Goal: Find specific fact: Find contact information

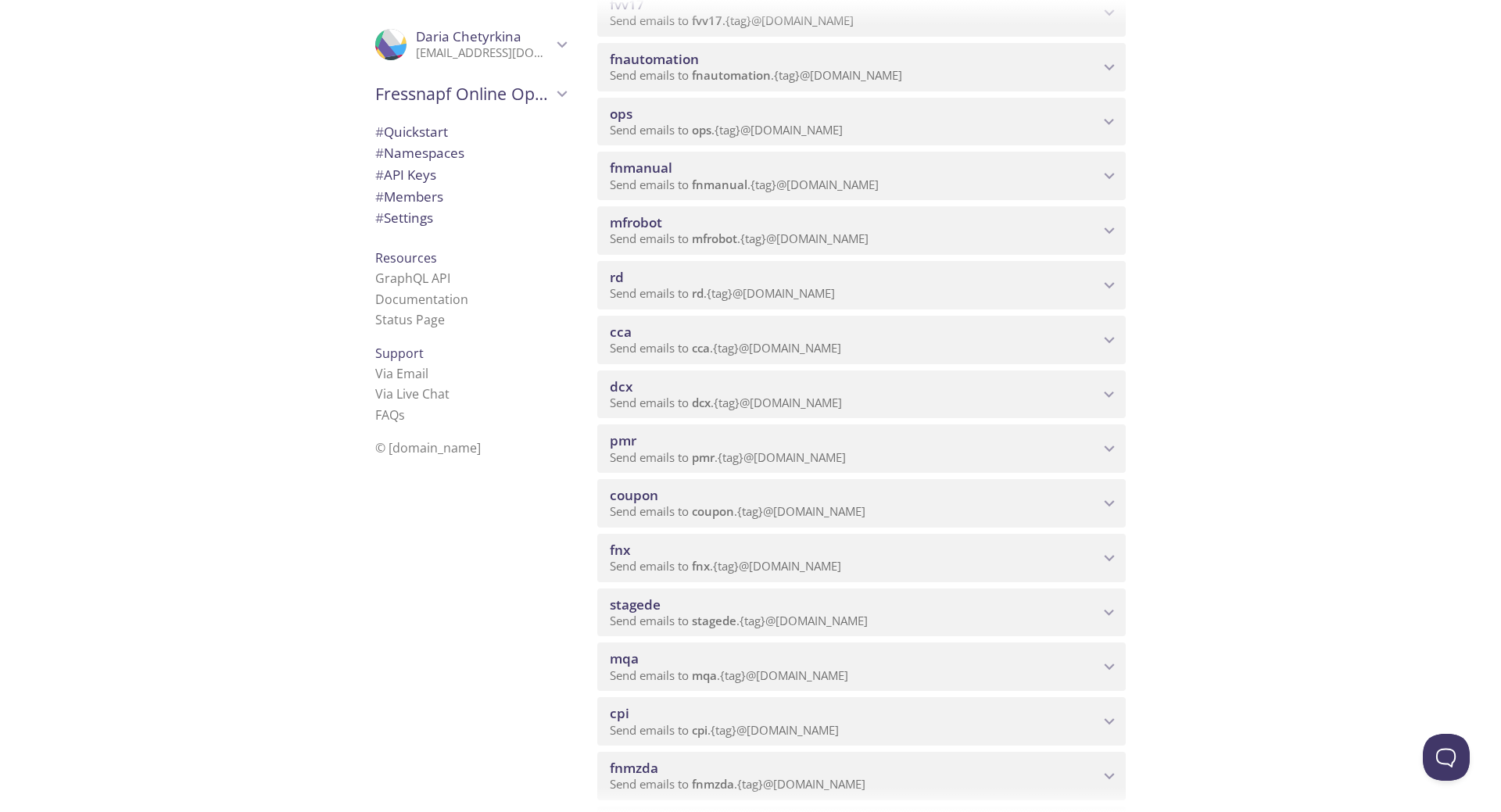
scroll to position [313, 0]
click at [890, 595] on span "mqa" at bounding box center [854, 600] width 489 height 17
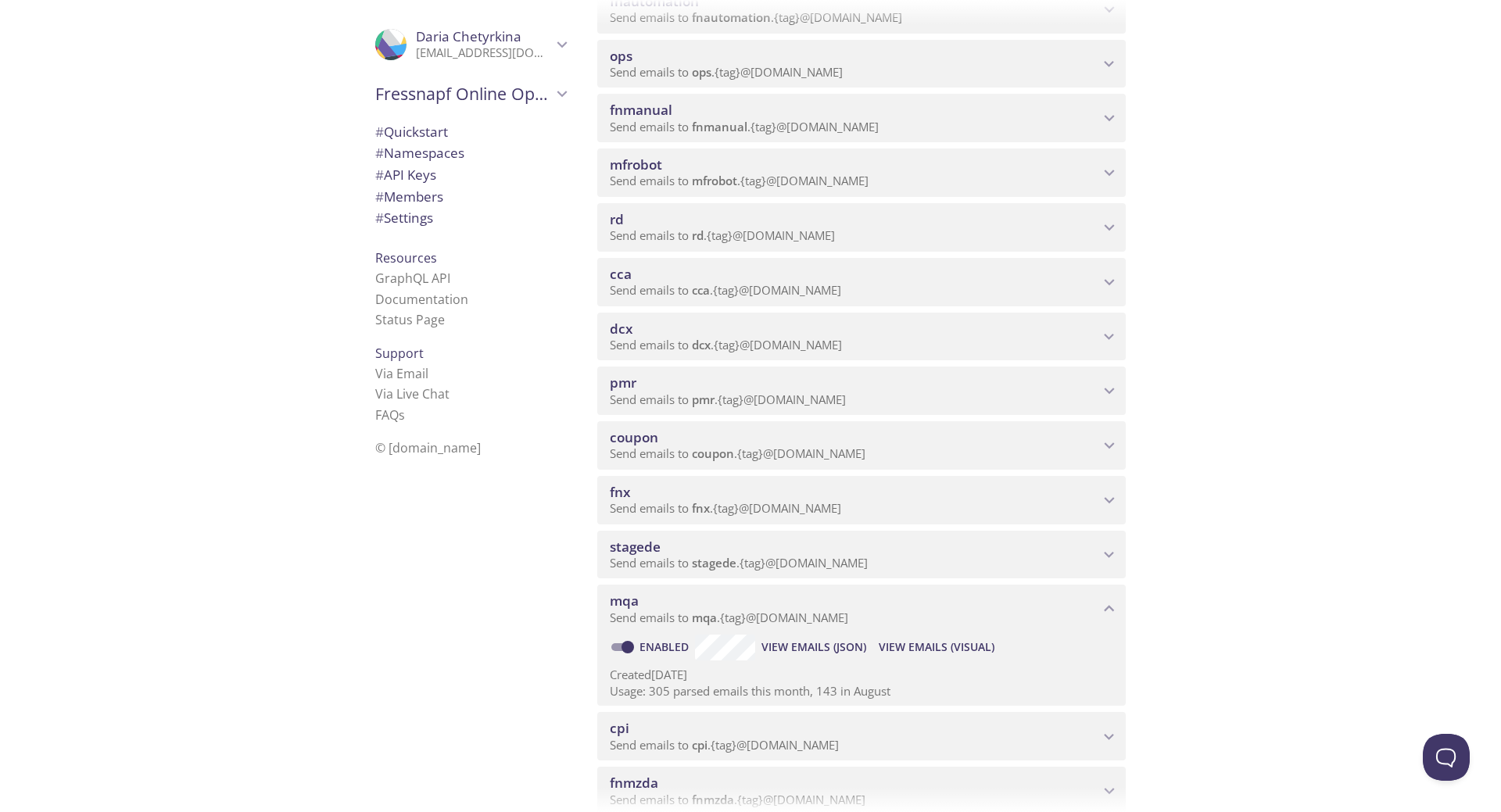
click at [918, 645] on span "View Emails (Visual)" at bounding box center [937, 647] width 116 height 18
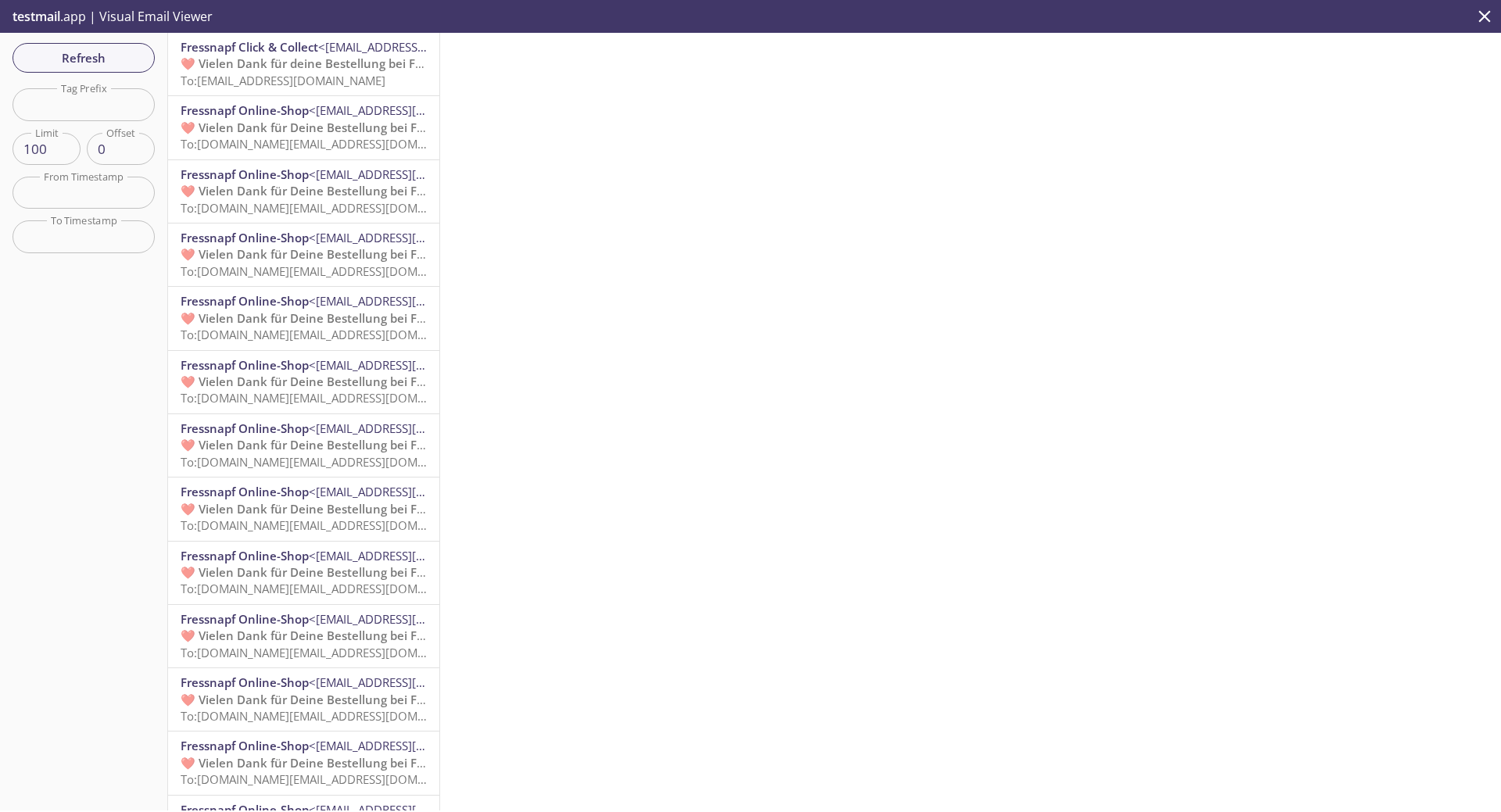
click at [248, 79] on span "To: [EMAIL_ADDRESS][DOMAIN_NAME]" at bounding box center [283, 80] width 204 height 16
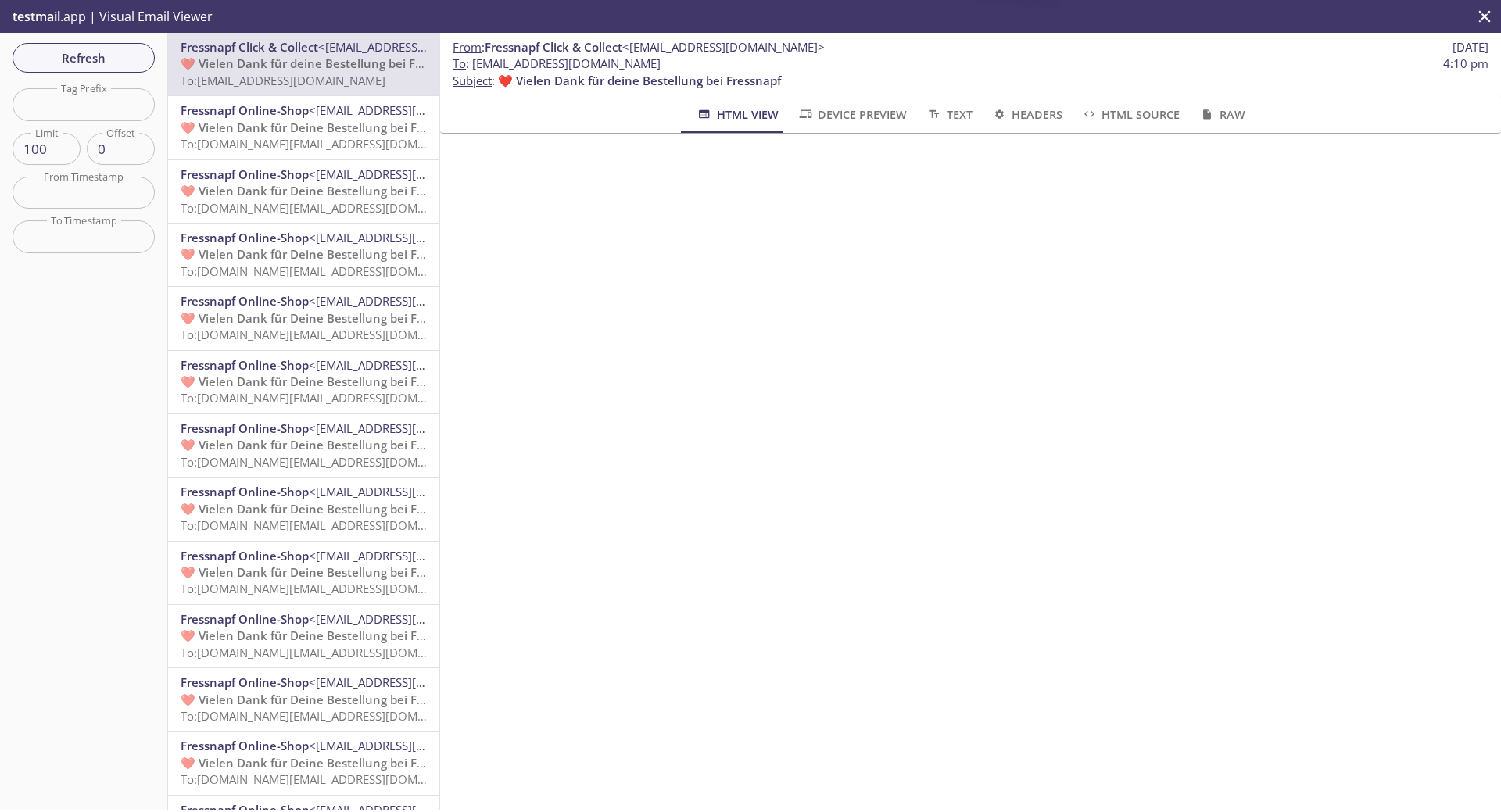
drag, startPoint x: 695, startPoint y: 64, endPoint x: 474, endPoint y: 67, distance: 221.0
click at [474, 67] on span "To : [EMAIL_ADDRESS][DOMAIN_NAME] 4:10 pm" at bounding box center [970, 64] width 1036 height 17
copy span "[EMAIL_ADDRESS][DOMAIN_NAME]"
